Goal: Task Accomplishment & Management: Manage account settings

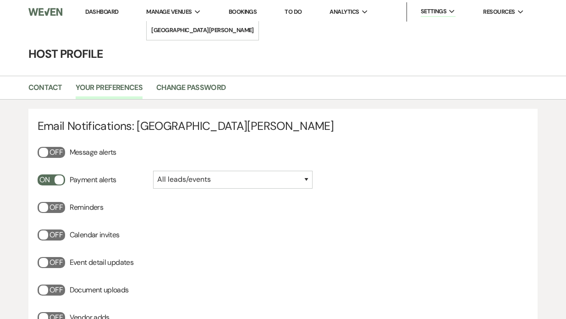
click at [180, 11] on span "Manage Venues" at bounding box center [168, 11] width 45 height 9
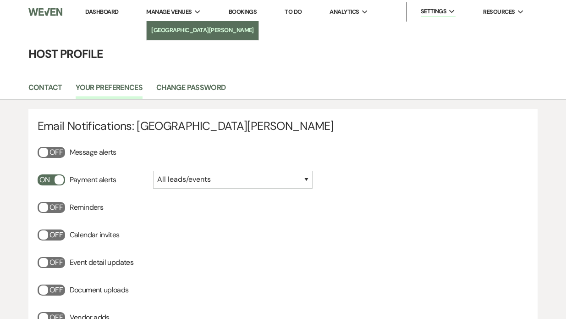
click at [178, 28] on li "[GEOGRAPHIC_DATA][PERSON_NAME]" at bounding box center [202, 30] width 103 height 9
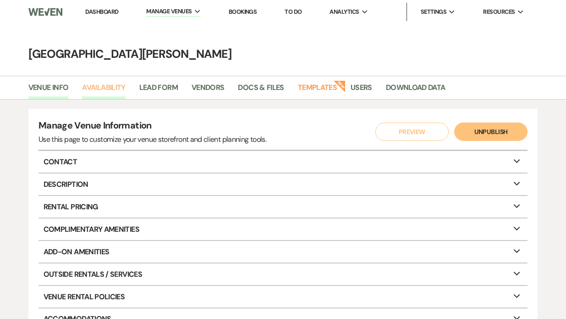
click at [110, 87] on link "Availability" at bounding box center [103, 90] width 43 height 17
select select "3"
select select "2026"
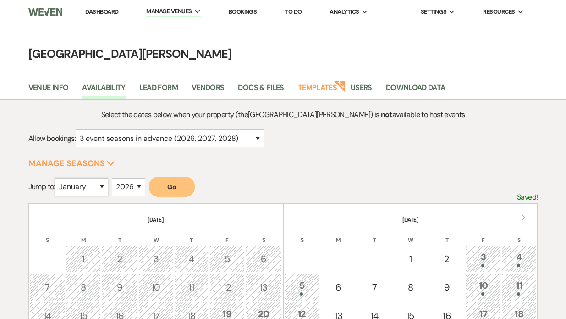
click at [94, 192] on select "January February March April May June July August September October November De…" at bounding box center [81, 187] width 53 height 18
select select "11"
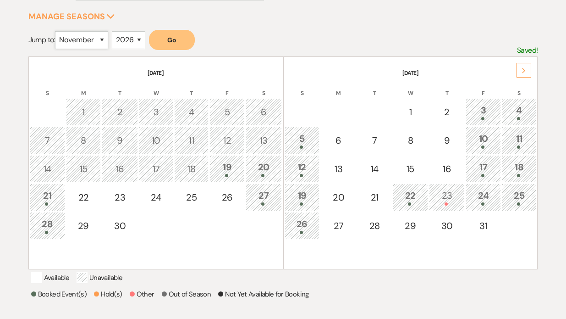
scroll to position [147, 0]
click at [520, 71] on div "Next" at bounding box center [524, 69] width 15 height 15
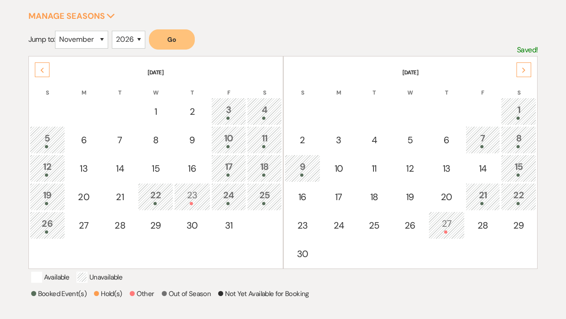
click at [445, 232] on div at bounding box center [447, 231] width 26 height 3
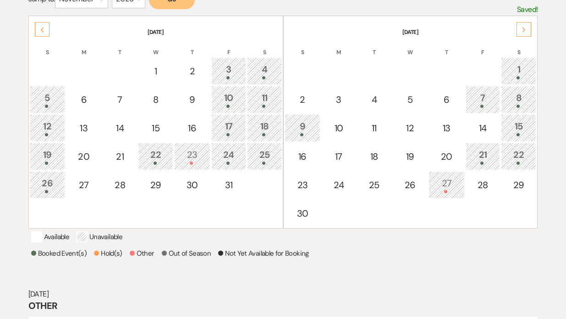
scroll to position [187, 0]
